Goal: Task Accomplishment & Management: Use online tool/utility

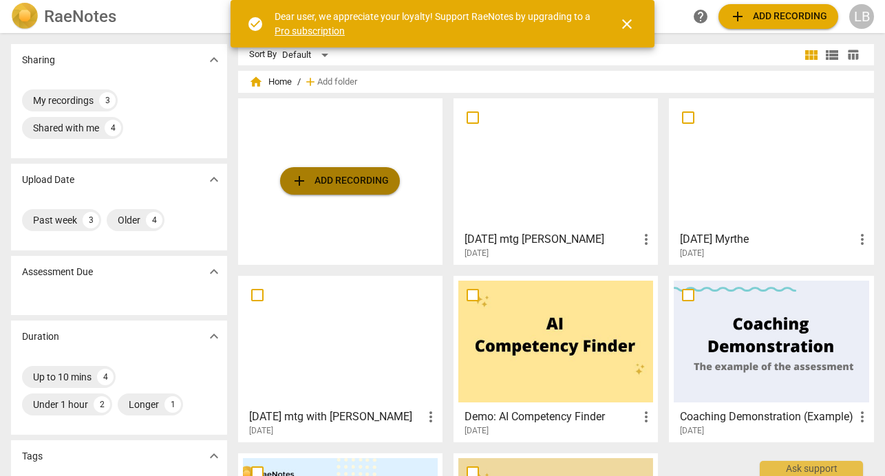
click at [376, 182] on span "add Add recording" at bounding box center [340, 181] width 98 height 17
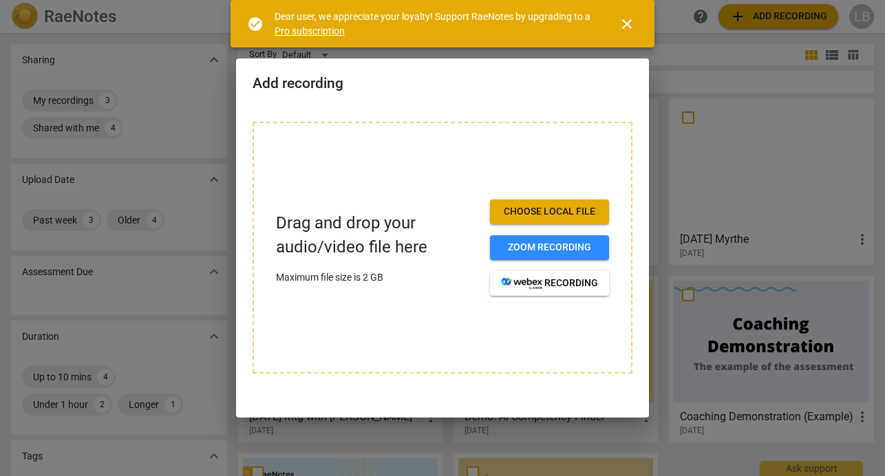
click at [550, 210] on span "Choose local file" at bounding box center [549, 212] width 97 height 14
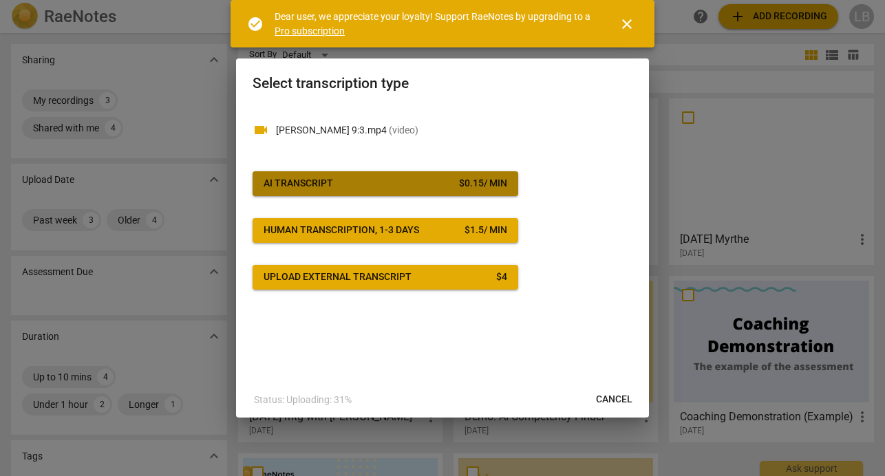
click at [491, 188] on div "$ 0.15 / min" at bounding box center [483, 184] width 48 height 14
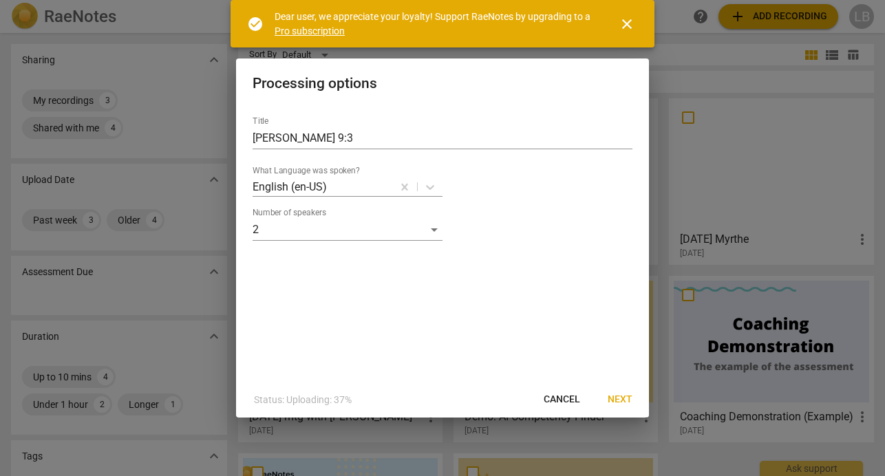
click at [621, 394] on span "Next" at bounding box center [620, 400] width 25 height 14
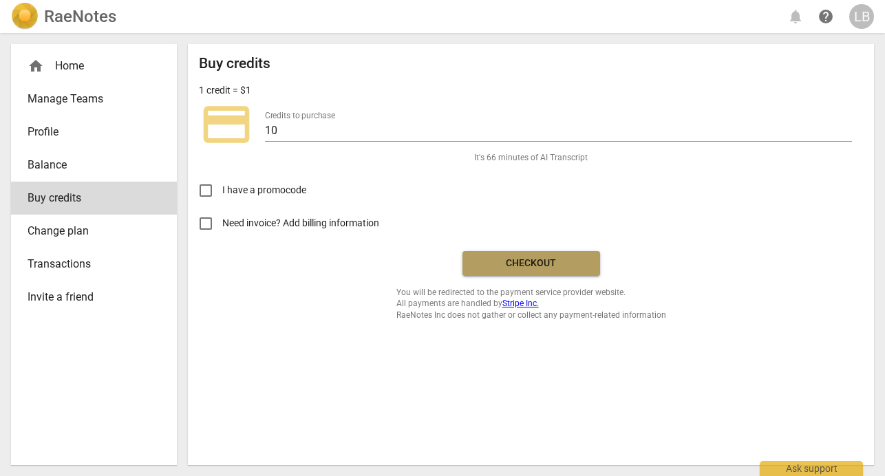
click at [533, 263] on span "Checkout" at bounding box center [531, 264] width 116 height 14
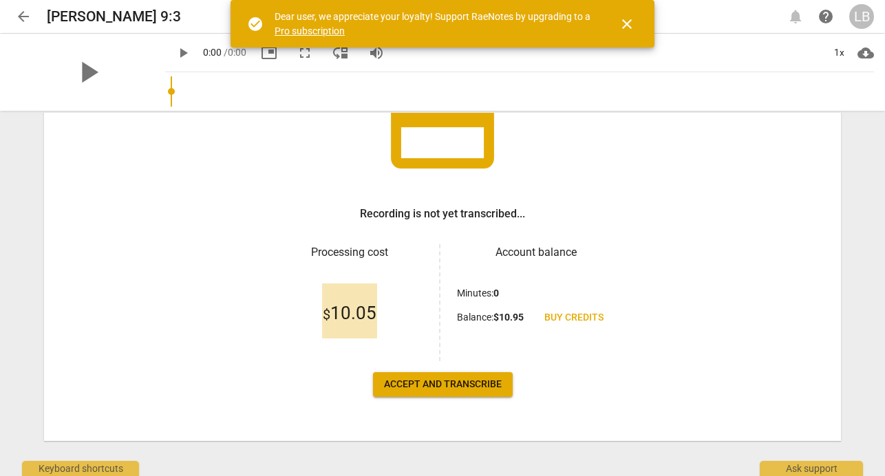
scroll to position [145, 0]
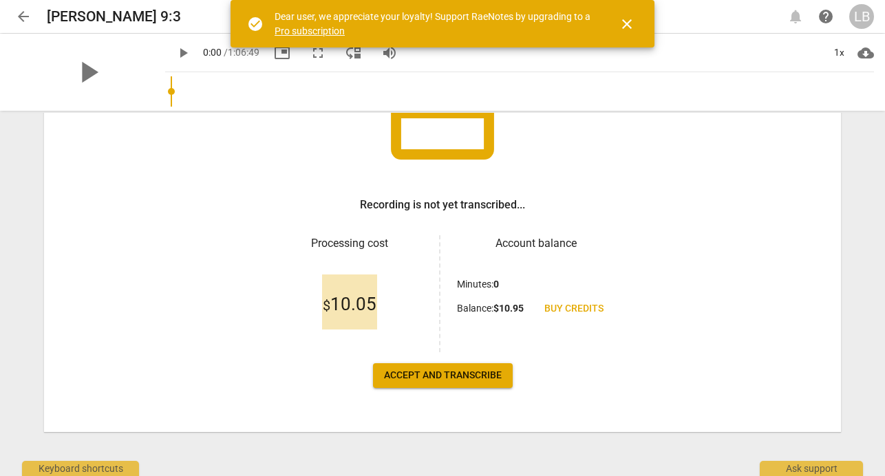
click at [407, 367] on button "Accept and transcribe" at bounding box center [443, 375] width 140 height 25
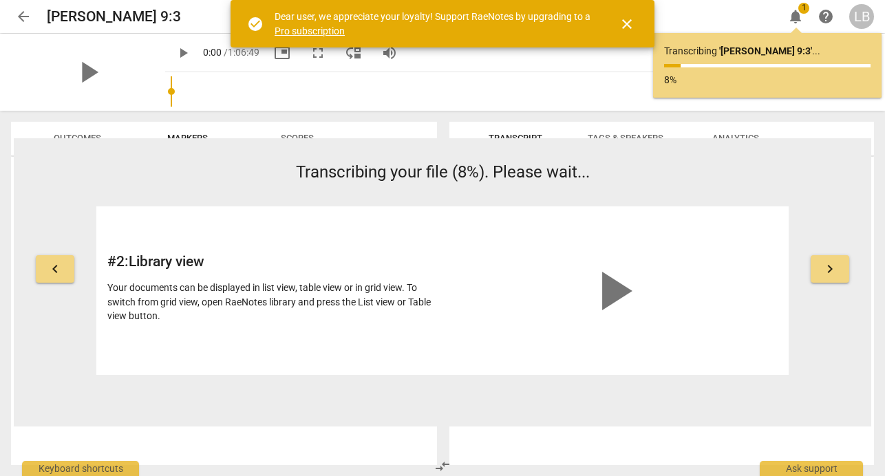
click at [628, 20] on span "close" at bounding box center [627, 24] width 17 height 17
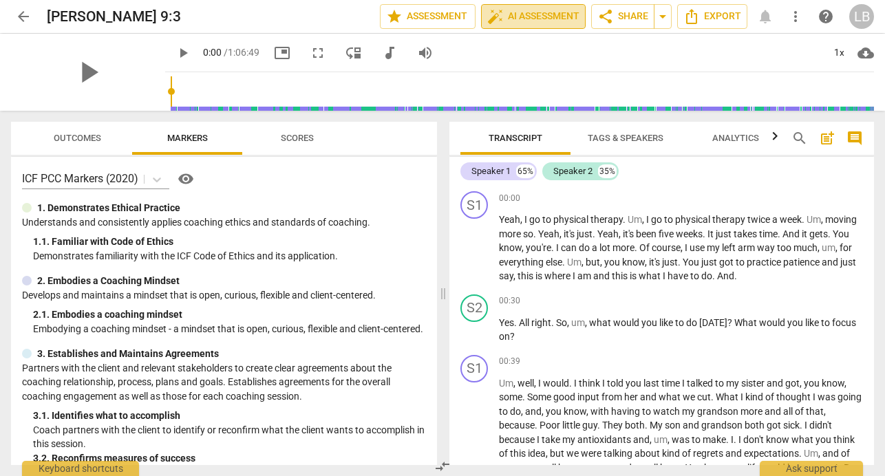
click at [517, 18] on span "auto_fix_high AI Assessment" at bounding box center [533, 16] width 92 height 17
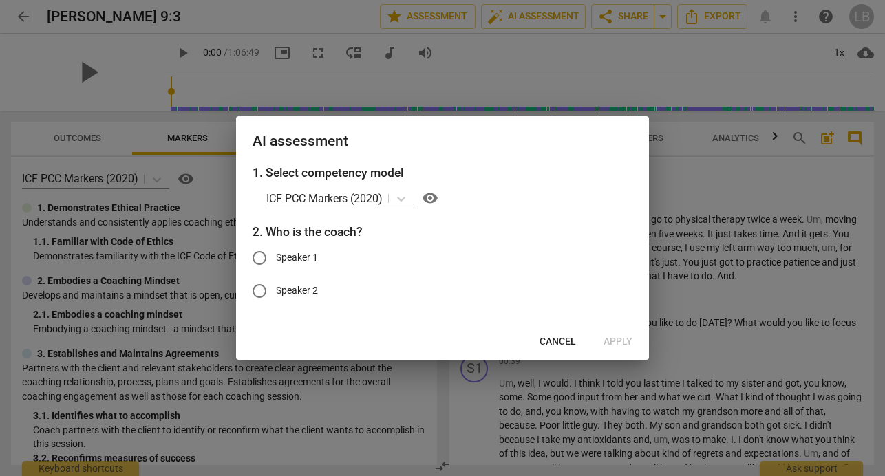
drag, startPoint x: 555, startPoint y: 155, endPoint x: 451, endPoint y: 162, distance: 104.9
click at [451, 162] on div "AI assessment" at bounding box center [442, 139] width 413 height 47
click at [556, 339] on span "Cancel" at bounding box center [557, 342] width 36 height 14
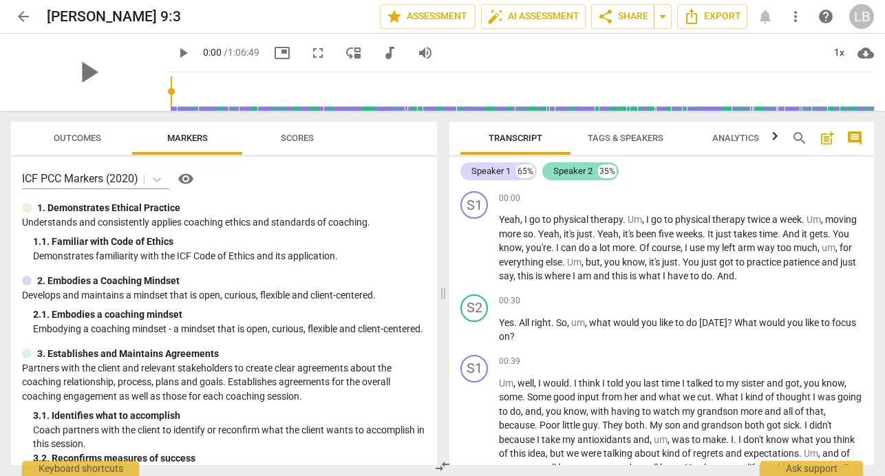
click at [569, 172] on div "Speaker 2" at bounding box center [572, 171] width 39 height 14
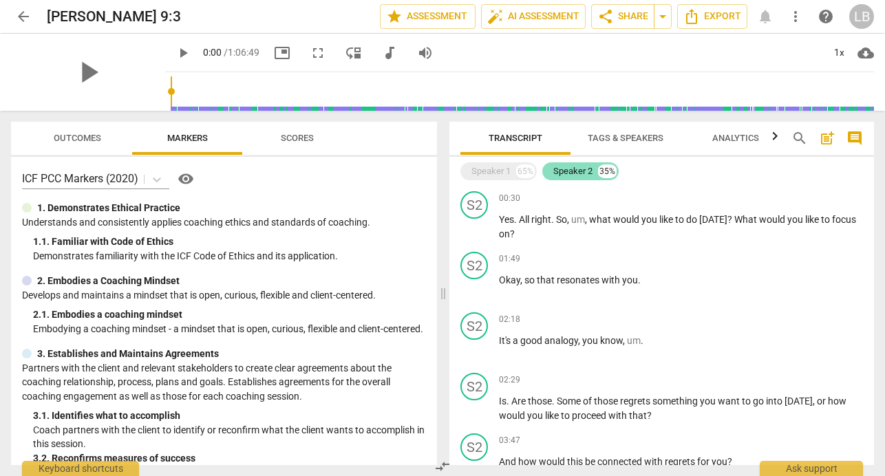
click at [569, 171] on div "Speaker 2" at bounding box center [572, 171] width 39 height 14
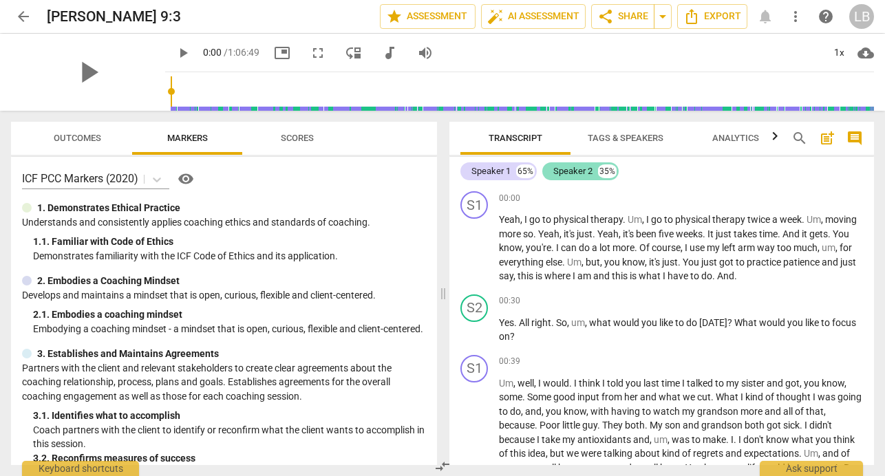
click at [581, 170] on div "Speaker 2" at bounding box center [572, 171] width 39 height 14
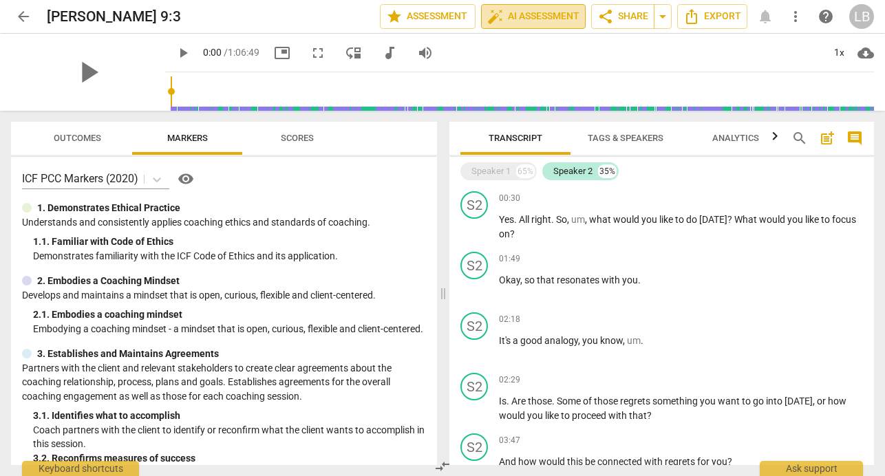
click at [545, 20] on span "auto_fix_high AI Assessment" at bounding box center [533, 16] width 92 height 17
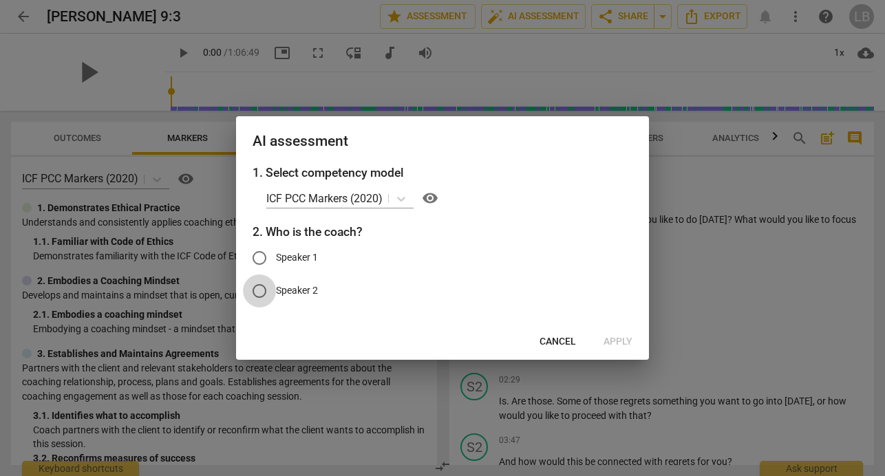
click at [262, 288] on input "Speaker 2" at bounding box center [259, 291] width 33 height 33
radio input "true"
click at [613, 339] on span "Apply" at bounding box center [617, 342] width 29 height 14
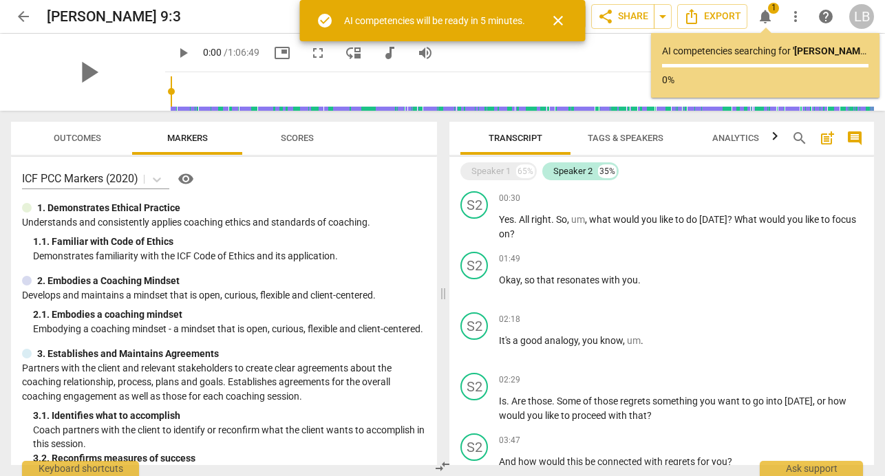
click at [560, 22] on span "close" at bounding box center [558, 20] width 17 height 17
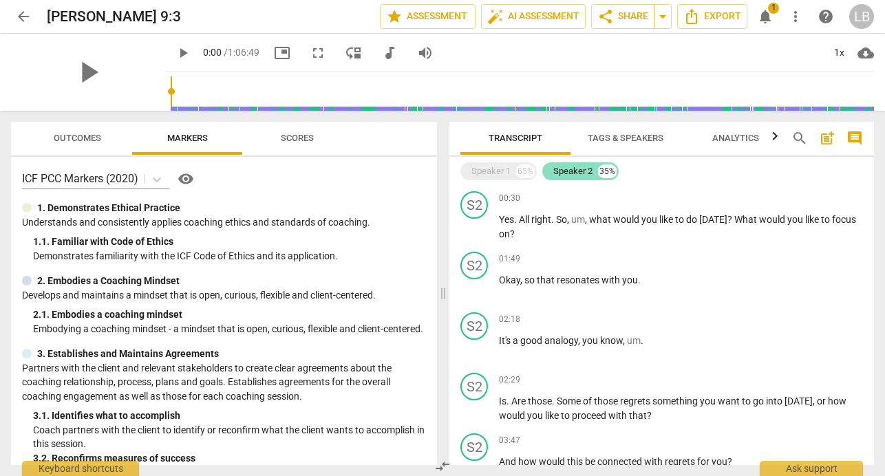
click at [586, 171] on div "Speaker 2" at bounding box center [572, 171] width 39 height 14
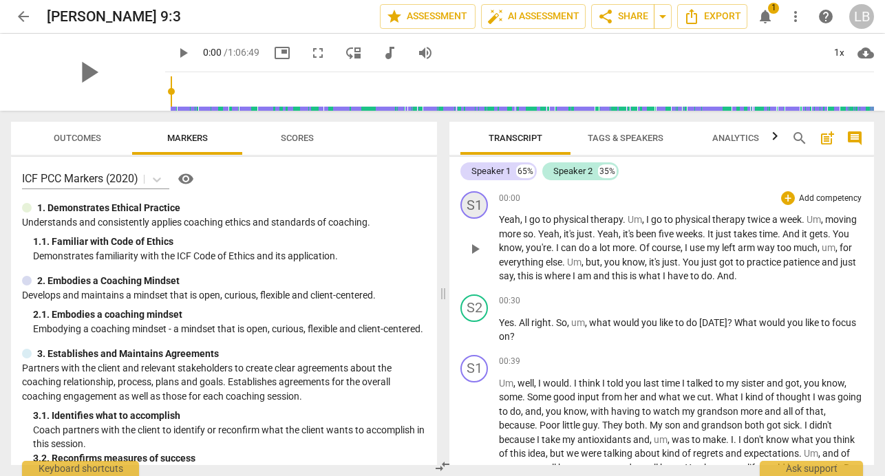
click at [477, 206] on div "S1" at bounding box center [474, 205] width 28 height 28
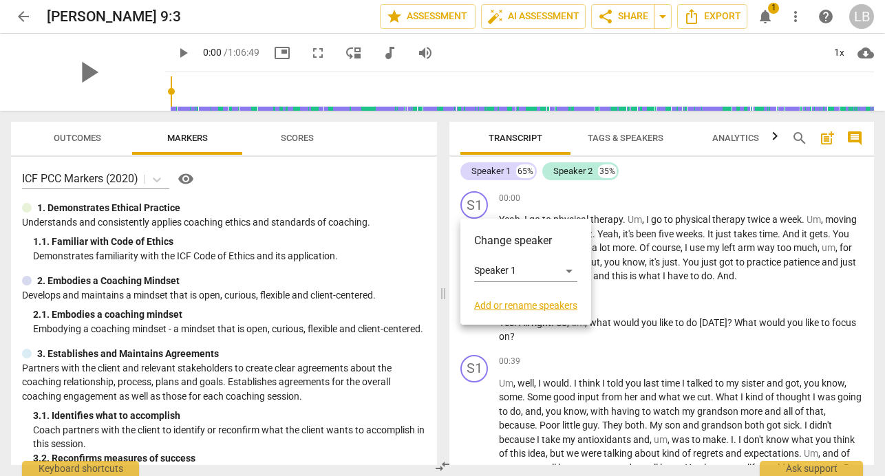
click at [522, 303] on link "Add or rename speakers" at bounding box center [525, 305] width 103 height 11
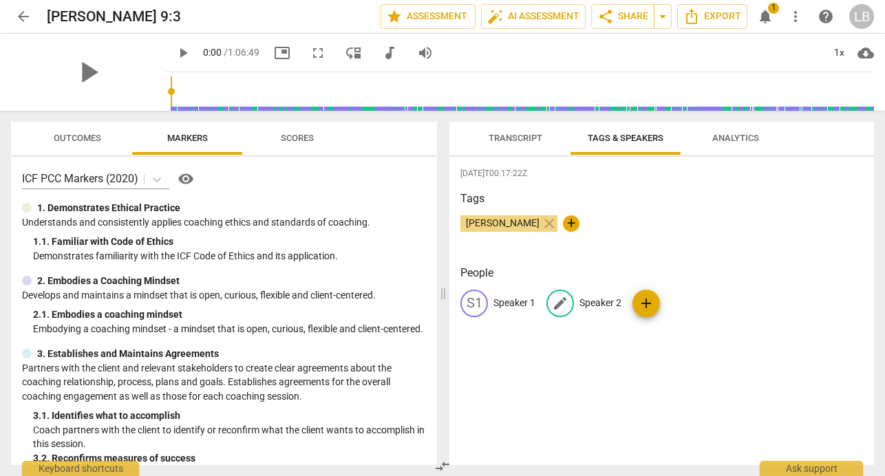
click at [592, 304] on p "Speaker 2" at bounding box center [600, 303] width 42 height 14
type input "Lisa"
click at [505, 303] on p "Speaker 1" at bounding box center [514, 303] width 42 height 14
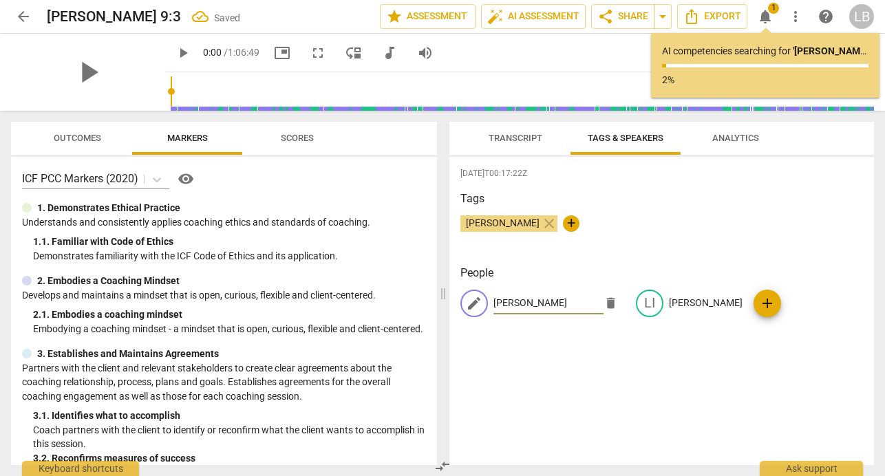
type input "Vicki"
click at [636, 418] on div "2025-09-04T00:17:22Z Tags Lisa Brosseau close + People edit Vicki delete LI Lis…" at bounding box center [661, 311] width 425 height 308
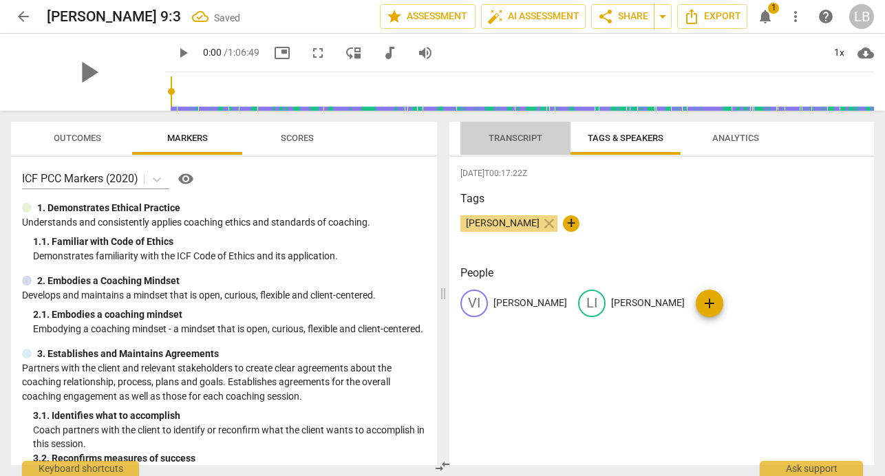
click at [515, 141] on span "Transcript" at bounding box center [516, 138] width 54 height 10
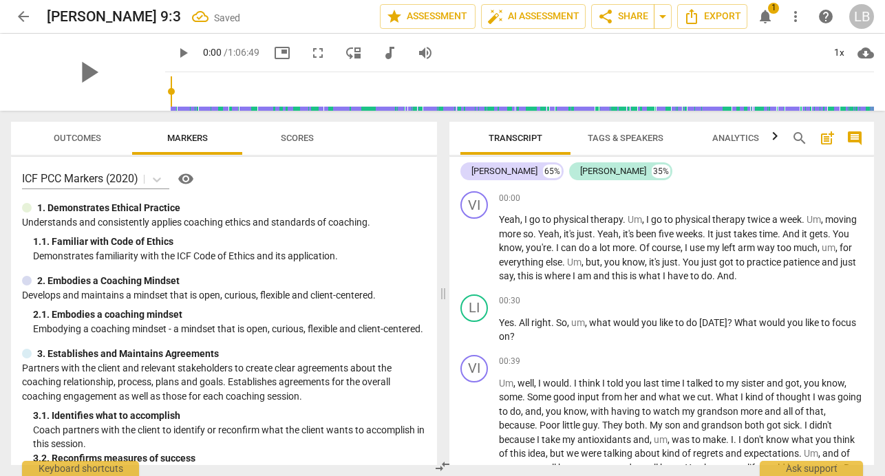
click at [515, 141] on span "Transcript" at bounding box center [516, 138] width 54 height 10
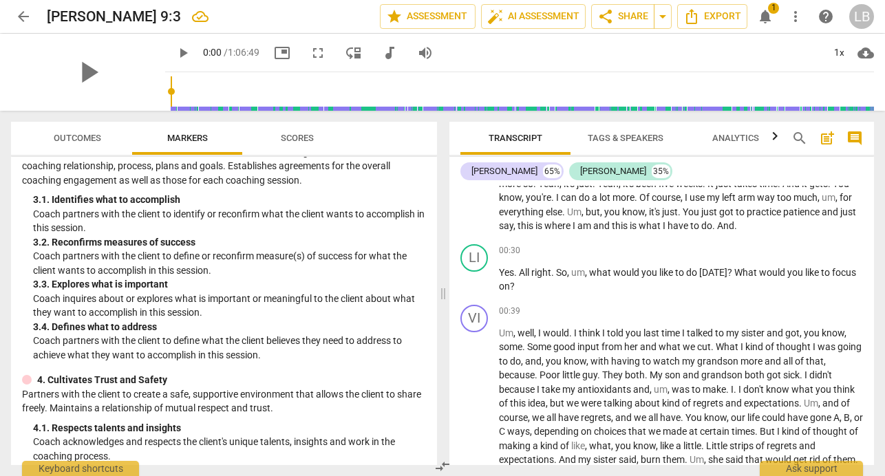
scroll to position [0, 0]
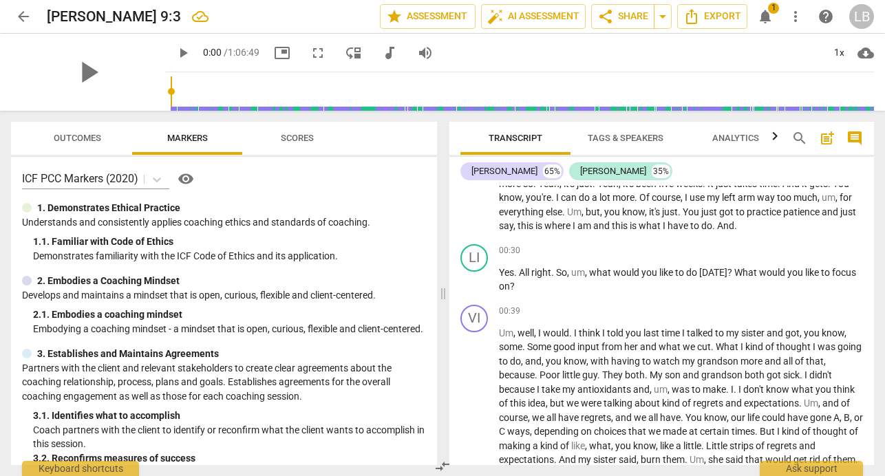
click at [768, 19] on span "notifications" at bounding box center [765, 16] width 17 height 17
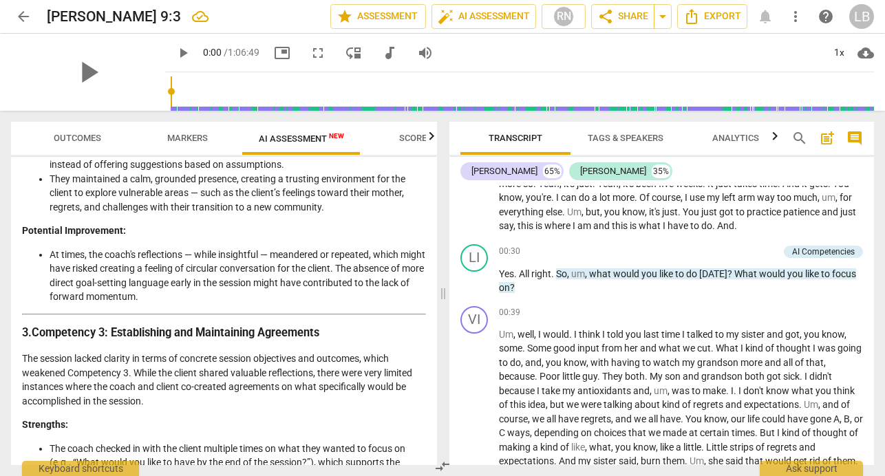
scroll to position [457, 0]
